Goal: Transaction & Acquisition: Purchase product/service

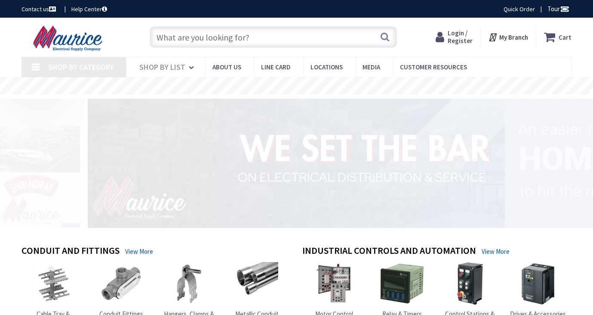
type input "[PERSON_NAME][GEOGRAPHIC_DATA], [GEOGRAPHIC_DATA]"
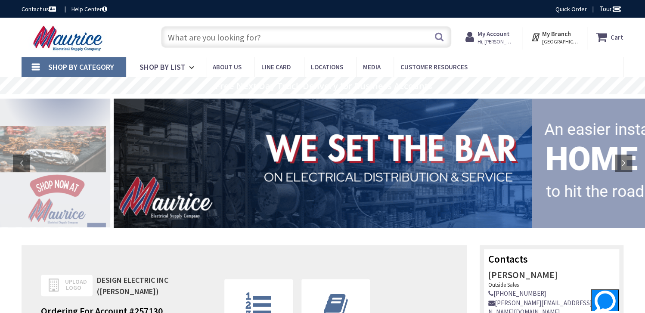
click at [190, 37] on input "text" at bounding box center [306, 37] width 290 height 22
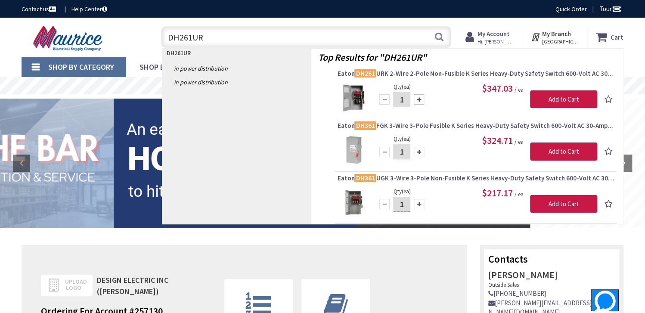
type input "DH261URK"
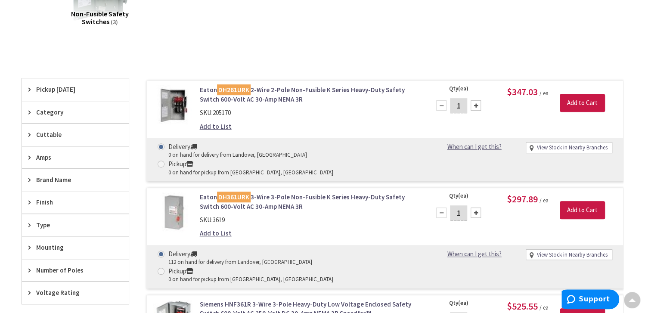
scroll to position [173, 0]
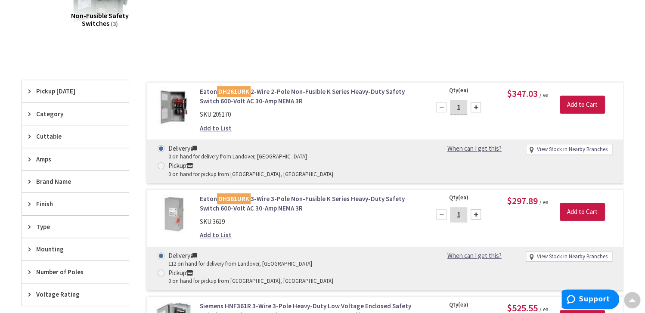
drag, startPoint x: 268, startPoint y: 92, endPoint x: 309, endPoint y: 100, distance: 42.1
click at [268, 92] on link "Eaton DH261URK 2-Wire 2-Pole Non-Fusible K Series Heavy-Duty Safety Switch 600-…" at bounding box center [309, 96] width 219 height 19
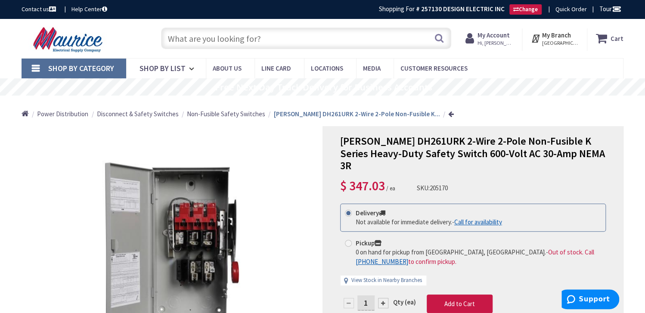
click at [187, 37] on input "text" at bounding box center [306, 39] width 290 height 22
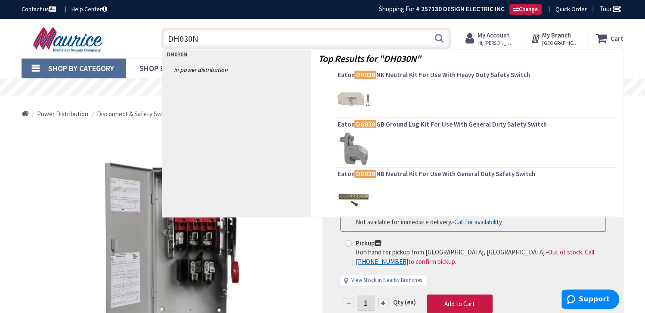
type input "DH030NK"
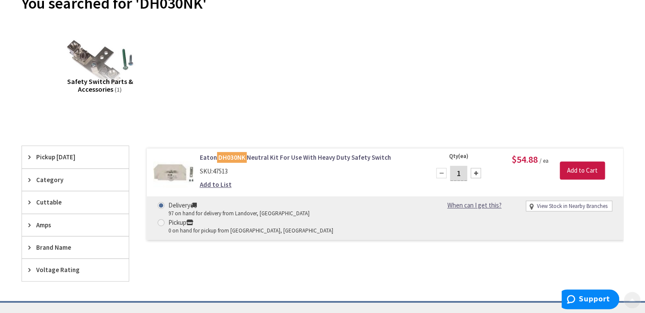
scroll to position [129, 0]
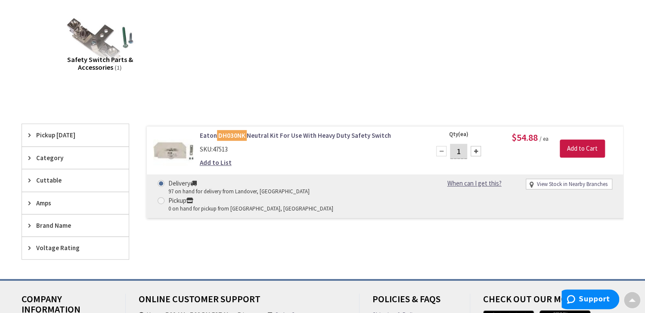
click at [291, 134] on link "Eaton DH030NK Neutral Kit For Use With Heavy Duty Safety Switch" at bounding box center [309, 135] width 219 height 9
